Goal: Register for event/course

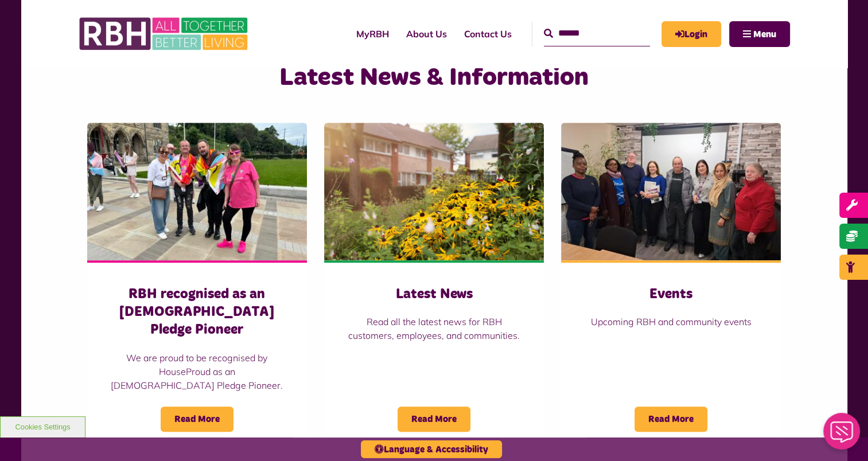
scroll to position [746, 0]
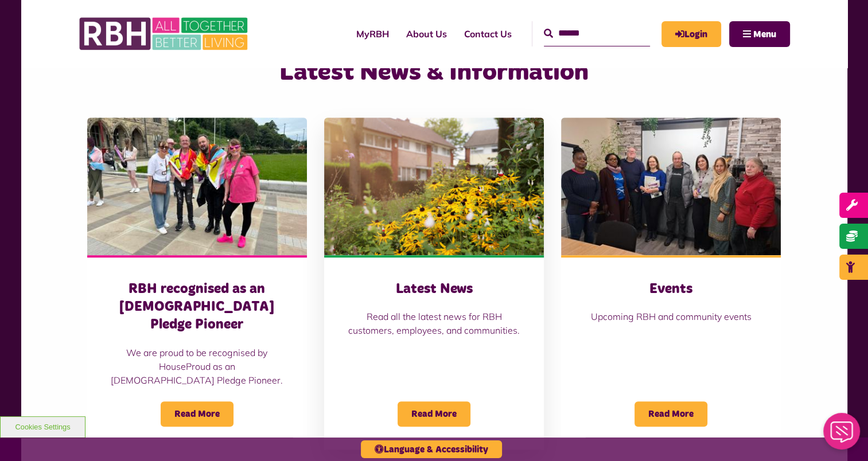
click at [432, 275] on div "Latest News Read all the latest news for RBH customers, employees, and communit…" at bounding box center [434, 352] width 220 height 194
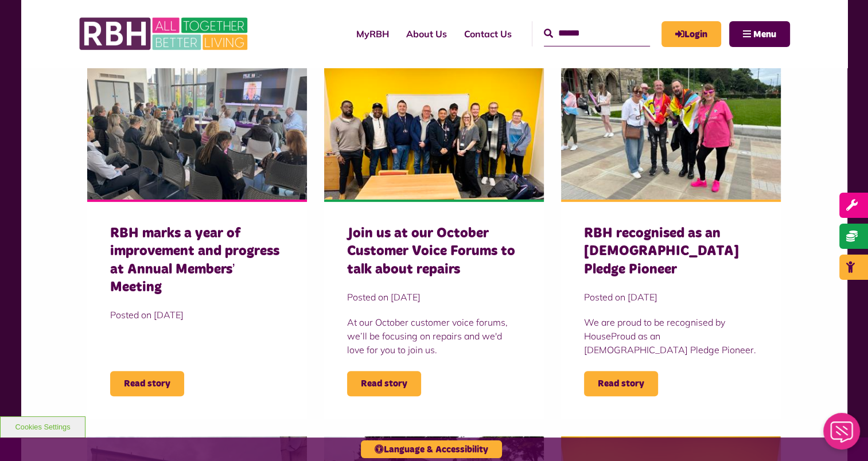
scroll to position [370, 0]
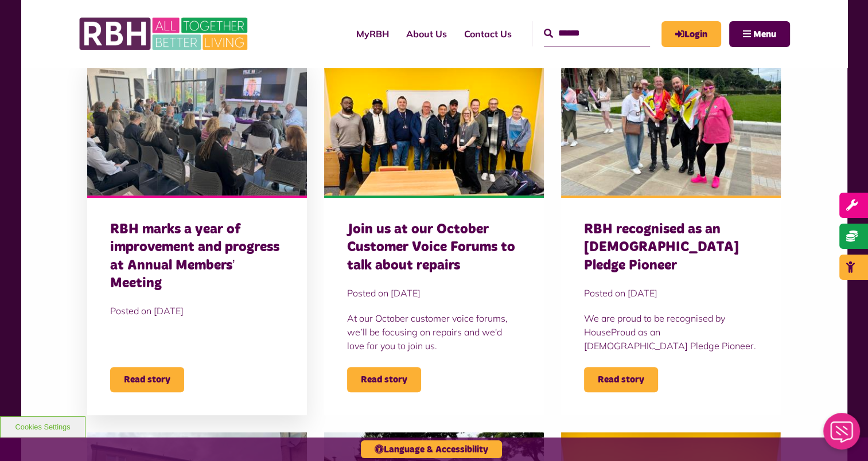
click at [216, 260] on h3 "RBH marks a year of improvement and progress at Annual Members’ Meeting" at bounding box center [197, 257] width 174 height 72
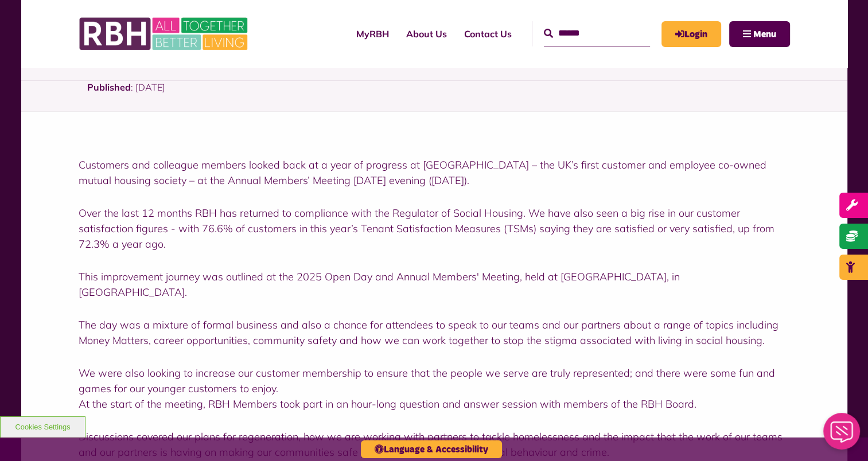
scroll to position [290, 0]
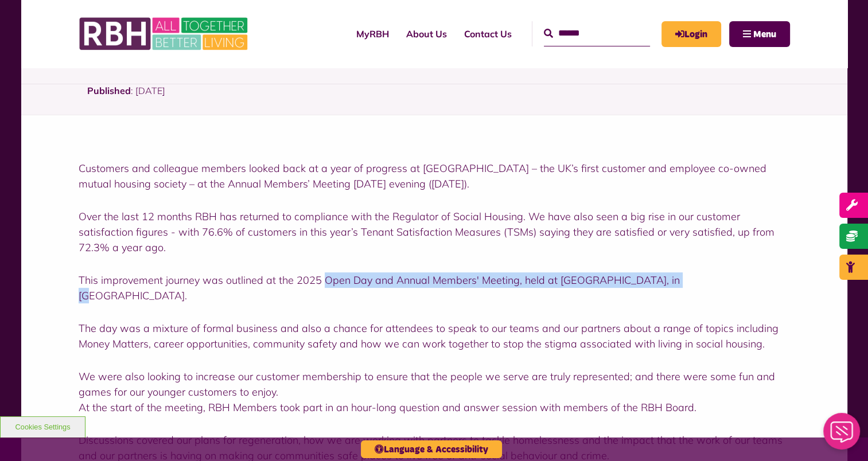
drag, startPoint x: 673, startPoint y: 276, endPoint x: 323, endPoint y: 266, distance: 350.0
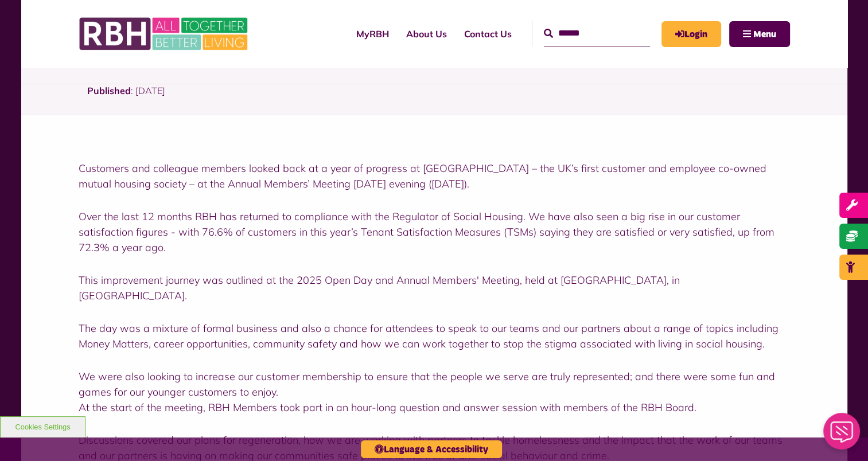
click at [763, 328] on p "The day was a mixture of formal business and also a chance for attendees to spe…" at bounding box center [434, 336] width 711 height 31
drag, startPoint x: 763, startPoint y: 328, endPoint x: 320, endPoint y: 272, distance: 446.8
copy div "Open Day and Annual Members' Meeting, held at The Strand, in Kirkholt. The day …"
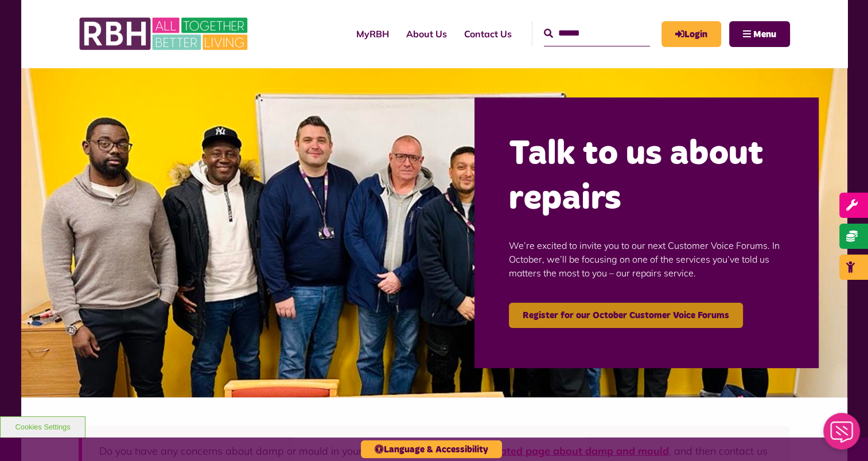
click at [646, 314] on link "Register for our October Customer Voice Forums" at bounding box center [626, 315] width 234 height 25
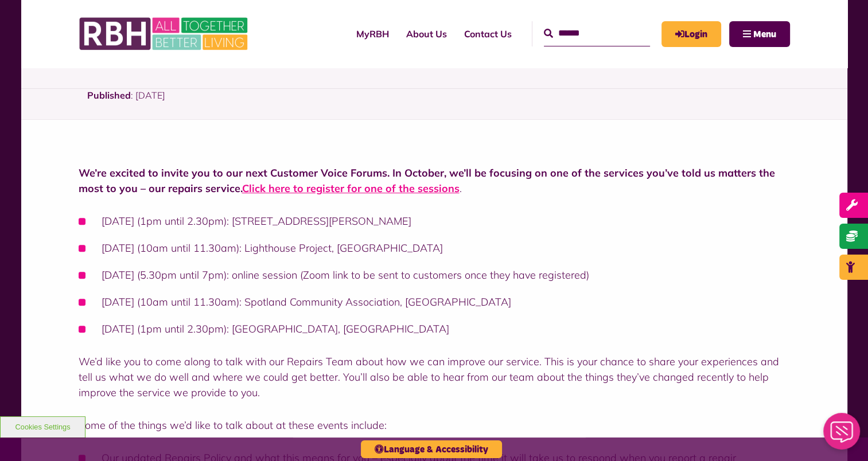
scroll to position [345, 0]
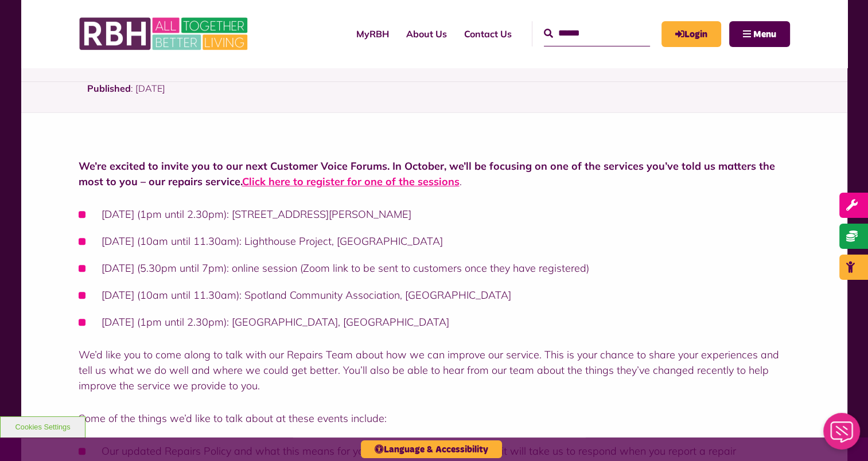
drag, startPoint x: 519, startPoint y: 329, endPoint x: 105, endPoint y: 204, distance: 432.0
click at [105, 204] on div "We’re excited to invite you to our next Customer Voice Forums. In October, we’l…" at bounding box center [434, 454] width 711 height 593
copy ul "[DATE] (1pm until 2.30pm): [STREET_ADDRESS][PERSON_NAME] [DATE] (10am until 11.…"
click at [483, 186] on p "We’re excited to invite you to our next Customer Voice Forums. In October, we’l…" at bounding box center [434, 173] width 711 height 31
